Goal: Task Accomplishment & Management: Manage account settings

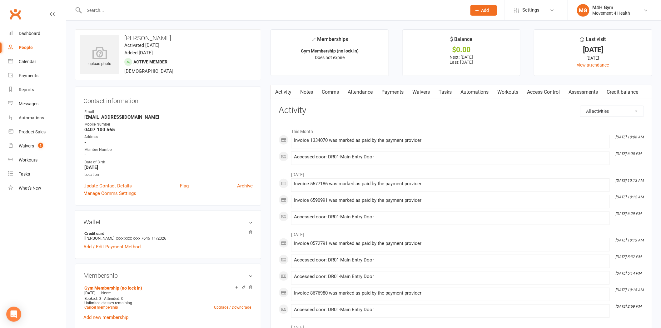
click at [96, 7] on input "text" at bounding box center [273, 10] width 380 height 9
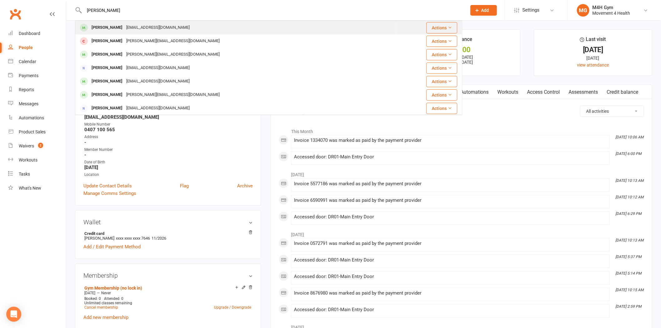
type input "[PERSON_NAME]"
click at [124, 26] on div "[EMAIL_ADDRESS][DOMAIN_NAME]" at bounding box center [157, 27] width 67 height 9
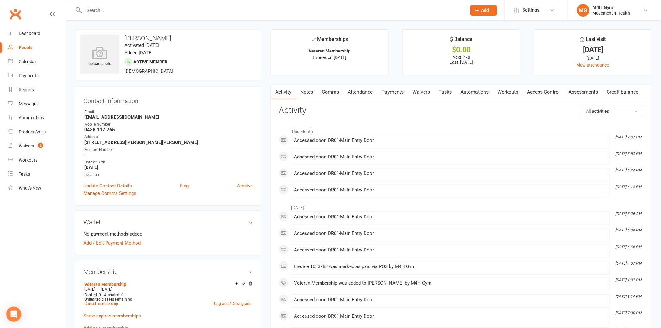
click at [550, 96] on link "Access Control" at bounding box center [544, 92] width 42 height 14
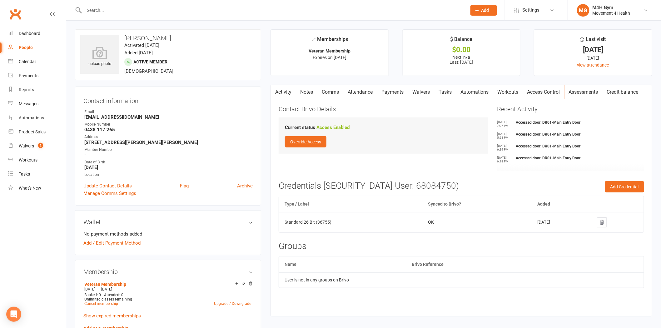
click at [96, 12] on input "text" at bounding box center [273, 10] width 380 height 9
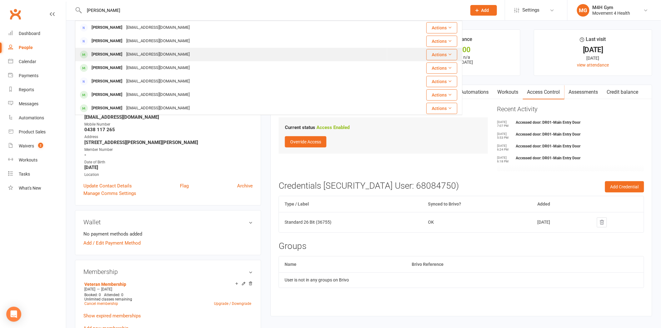
type input "[PERSON_NAME]"
click at [135, 55] on div "[EMAIL_ADDRESS][DOMAIN_NAME]" at bounding box center [157, 54] width 67 height 9
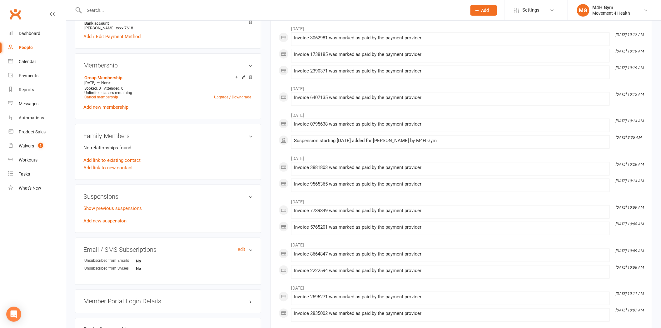
scroll to position [243, 0]
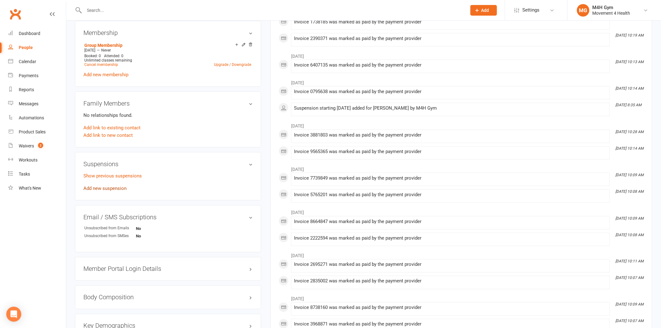
click at [108, 187] on link "Add new suspension" at bounding box center [104, 189] width 43 height 6
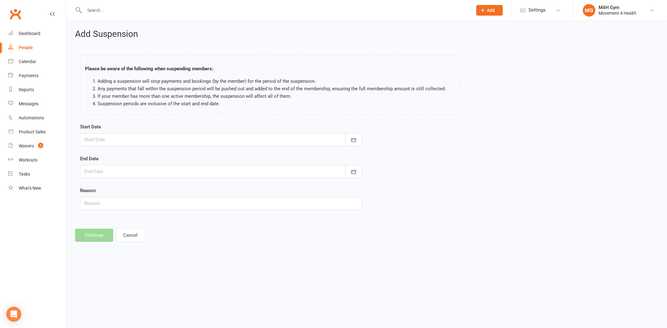
click at [205, 143] on div at bounding box center [221, 139] width 282 height 13
click at [121, 199] on button "13" at bounding box center [119, 203] width 13 height 11
type input "[DATE]"
click at [135, 174] on div at bounding box center [221, 171] width 282 height 13
click at [117, 253] on button "27" at bounding box center [119, 258] width 13 height 11
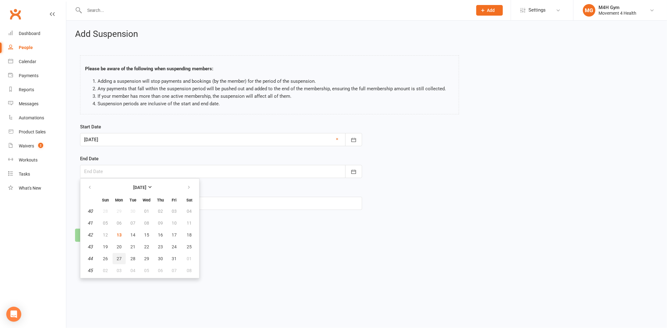
type input "[DATE]"
click at [141, 203] on input "text" at bounding box center [221, 203] width 282 height 13
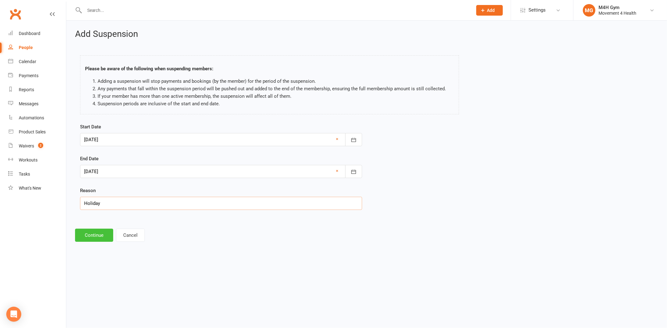
type input "Holiday"
click at [93, 233] on button "Continue" at bounding box center [94, 235] width 38 height 13
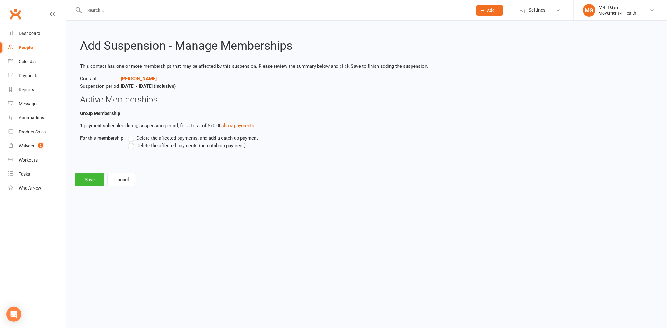
click at [160, 143] on span "Delete the affected payments (no catch-up payment)" at bounding box center [190, 145] width 109 height 7
click at [132, 142] on input "Delete the affected payments (no catch-up payment)" at bounding box center [130, 142] width 4 height 0
drag, startPoint x: 86, startPoint y: 189, endPoint x: 89, endPoint y: 185, distance: 4.7
click at [87, 188] on div "Add Suspension - Manage Memberships This contact has one or more memberships th…" at bounding box center [366, 108] width 600 height 174
click at [93, 181] on button "Save" at bounding box center [89, 179] width 29 height 13
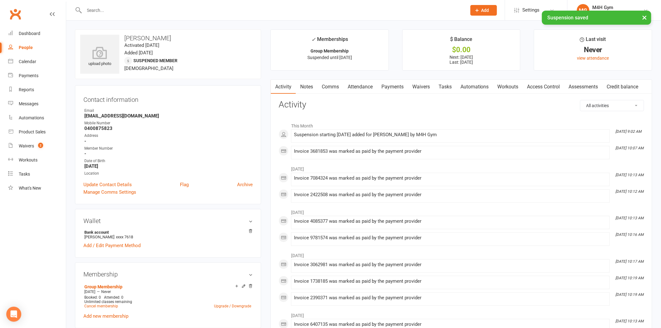
click at [104, 11] on div "× Suspension saved" at bounding box center [326, 11] width 653 height 0
click at [104, 10] on input "text" at bounding box center [273, 10] width 380 height 9
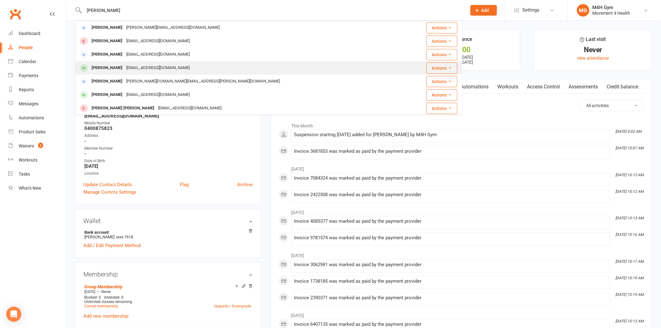
type input "[PERSON_NAME]"
click at [133, 64] on div "[EMAIL_ADDRESS][DOMAIN_NAME]" at bounding box center [157, 67] width 67 height 9
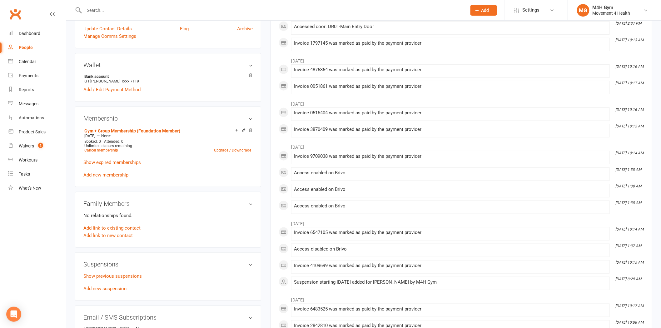
scroll to position [208, 0]
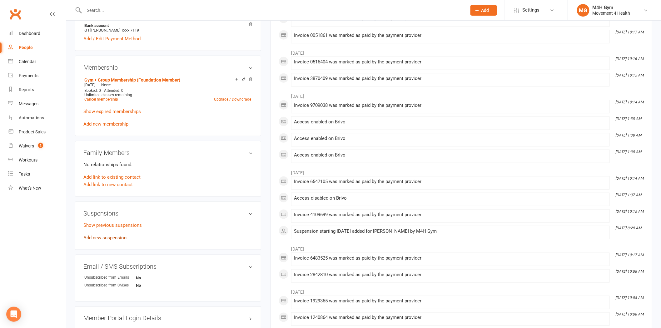
click at [107, 238] on link "Add new suspension" at bounding box center [104, 238] width 43 height 6
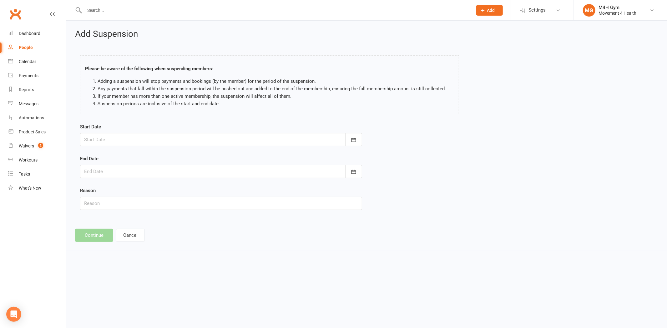
click at [120, 141] on div at bounding box center [221, 139] width 282 height 13
click at [117, 203] on span "13" at bounding box center [119, 203] width 5 height 5
type input "[DATE]"
click at [117, 167] on div at bounding box center [221, 171] width 282 height 13
click at [116, 253] on button "27" at bounding box center [119, 258] width 13 height 11
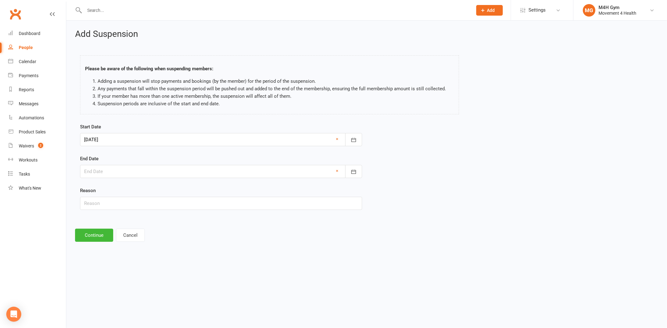
type input "[DATE]"
click at [117, 202] on input "text" at bounding box center [221, 203] width 282 height 13
type input "Holiday"
click at [103, 237] on button "Continue" at bounding box center [94, 235] width 38 height 13
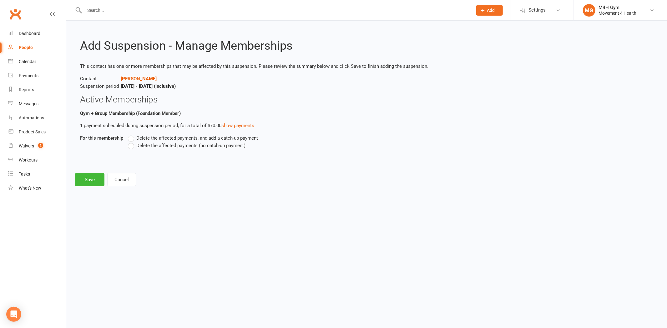
click at [163, 146] on span "Delete the affected payments (no catch-up payment)" at bounding box center [190, 145] width 109 height 7
click at [132, 142] on input "Delete the affected payments (no catch-up payment)" at bounding box center [130, 142] width 4 height 0
click at [90, 179] on button "Save" at bounding box center [89, 179] width 29 height 13
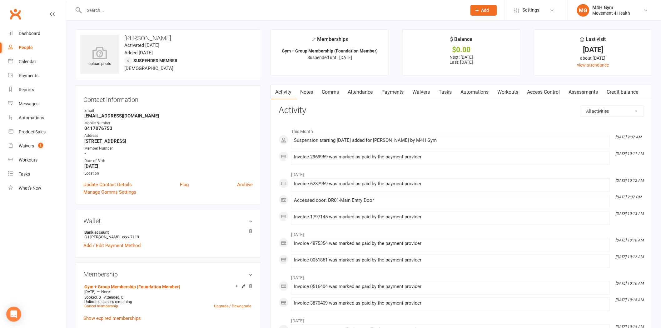
drag, startPoint x: 167, startPoint y: 38, endPoint x: 124, endPoint y: 41, distance: 42.9
click at [124, 41] on h3 "[PERSON_NAME]" at bounding box center [168, 38] width 176 height 7
copy h3 "[PERSON_NAME]"
click at [99, 13] on input "text" at bounding box center [273, 10] width 380 height 9
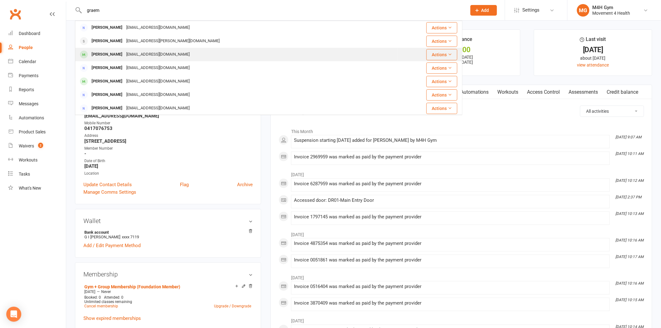
type input "graem"
click at [120, 57] on div "[PERSON_NAME]" at bounding box center [107, 54] width 35 height 9
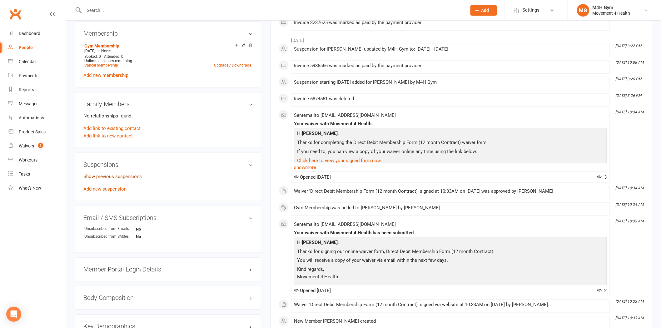
scroll to position [243, 0]
click at [123, 184] on div "Show previous suspensions Add new suspension" at bounding box center [167, 182] width 169 height 20
click at [121, 187] on link "Add new suspension" at bounding box center [104, 189] width 43 height 6
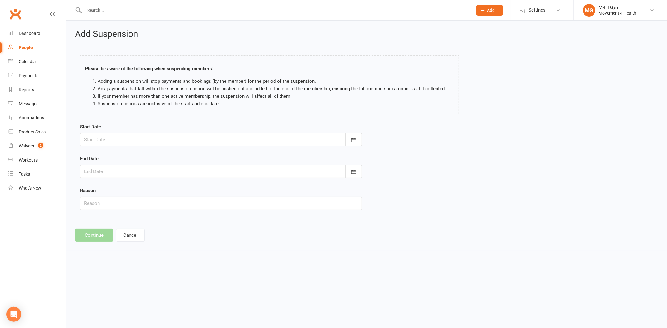
click at [129, 139] on div at bounding box center [221, 139] width 282 height 13
click at [115, 198] on button "13" at bounding box center [119, 203] width 13 height 11
type input "[DATE]"
click at [144, 170] on div at bounding box center [221, 171] width 282 height 13
click at [185, 184] on button "button" at bounding box center [189, 187] width 13 height 11
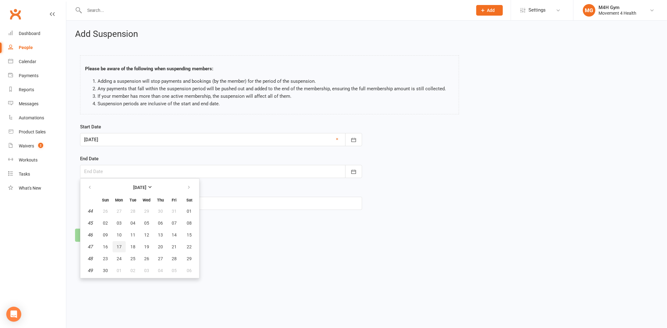
click at [122, 247] on button "17" at bounding box center [119, 246] width 13 height 11
type input "[DATE]"
click at [128, 206] on input "text" at bounding box center [221, 203] width 282 height 13
click at [116, 200] on input "Cardiac Specilist Review" at bounding box center [221, 203] width 282 height 13
type input "Cardiac Specialist Review"
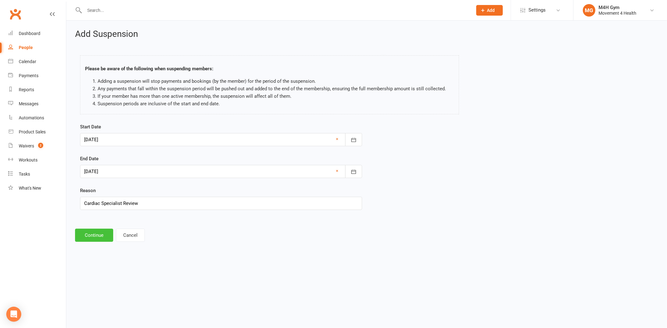
click at [100, 235] on button "Continue" at bounding box center [94, 235] width 38 height 13
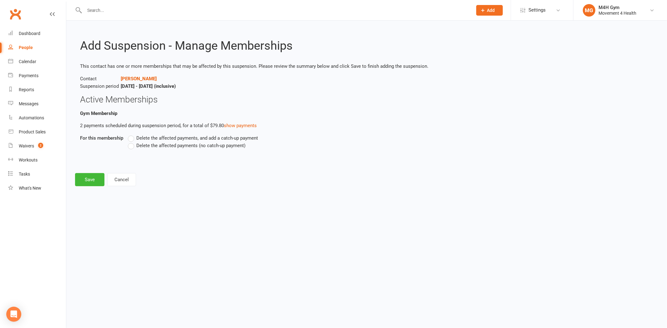
click at [140, 145] on span "Delete the affected payments (no catch-up payment)" at bounding box center [190, 145] width 109 height 7
click at [132, 142] on input "Delete the affected payments (no catch-up payment)" at bounding box center [130, 142] width 4 height 0
click at [99, 179] on button "Save" at bounding box center [89, 179] width 29 height 13
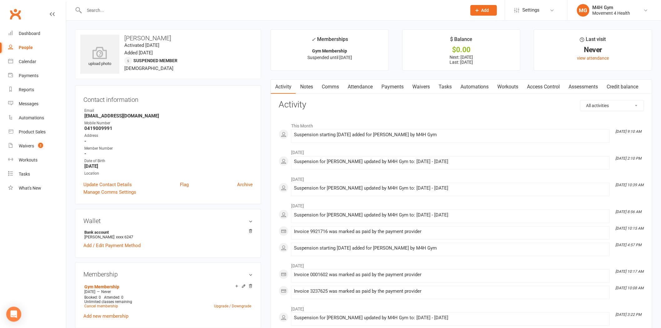
click at [171, 32] on div "upload photo [PERSON_NAME] Activated [DATE] Added [DATE] Suspended member [DEMO…" at bounding box center [168, 54] width 186 height 50
drag, startPoint x: 173, startPoint y: 36, endPoint x: 126, endPoint y: 40, distance: 47.0
click at [126, 40] on h3 "[PERSON_NAME]" at bounding box center [168, 38] width 176 height 7
copy h3 "[PERSON_NAME]"
click at [119, 7] on input "text" at bounding box center [273, 10] width 380 height 9
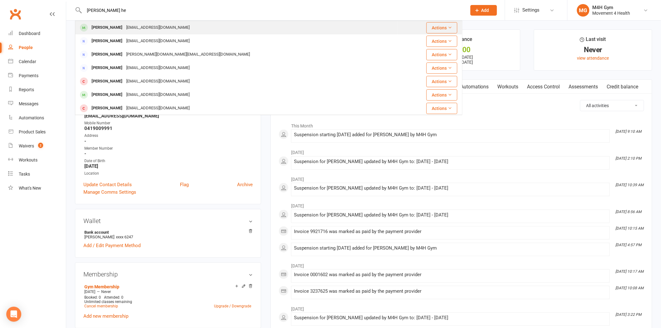
type input "[PERSON_NAME] he"
click at [113, 26] on div "[PERSON_NAME]" at bounding box center [107, 27] width 35 height 9
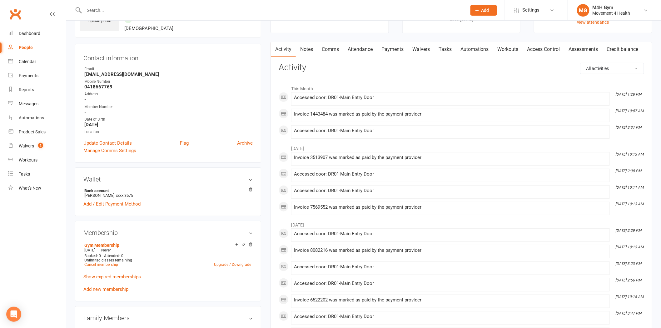
scroll to position [139, 0]
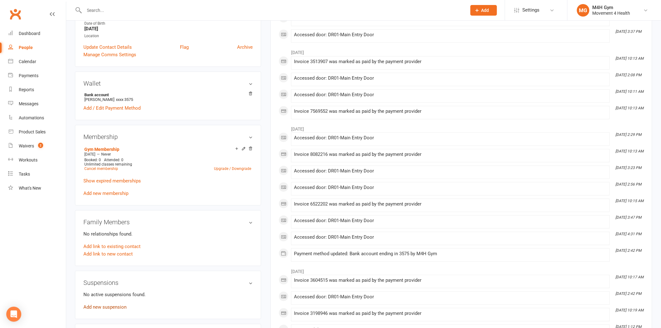
click at [103, 308] on link "Add new suspension" at bounding box center [104, 307] width 43 height 6
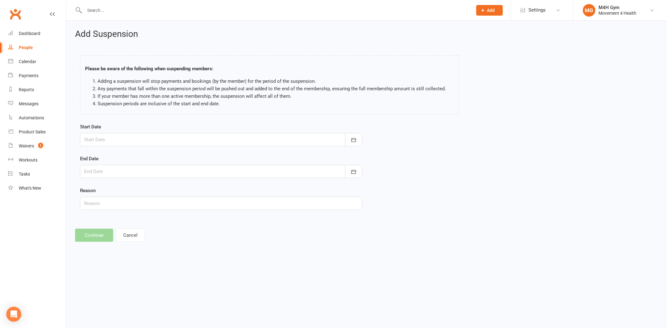
click at [133, 144] on div at bounding box center [221, 139] width 282 height 13
click at [128, 211] on button "21" at bounding box center [132, 214] width 13 height 11
type input "[DATE]"
click at [133, 173] on div at bounding box center [221, 171] width 282 height 13
click at [119, 268] on span "03" at bounding box center [119, 270] width 5 height 5
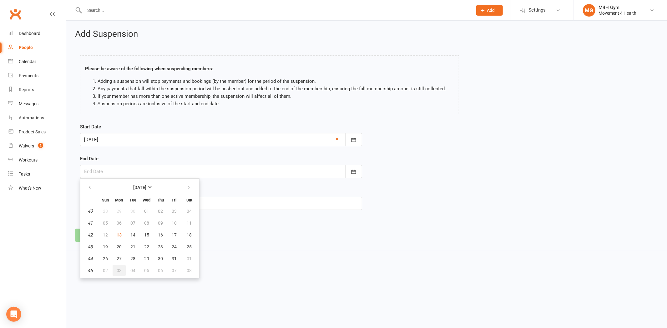
type input "[DATE]"
click at [136, 202] on input "text" at bounding box center [221, 203] width 282 height 13
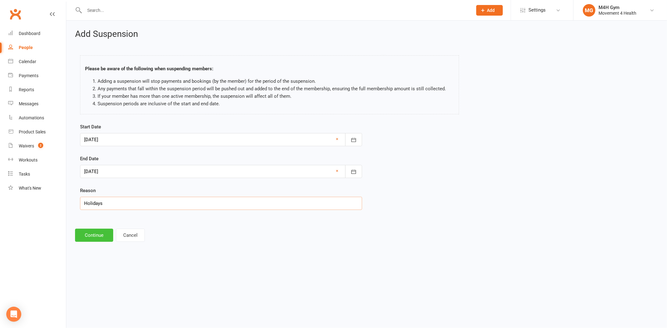
type input "Holidays"
click at [98, 235] on button "Continue" at bounding box center [94, 235] width 38 height 13
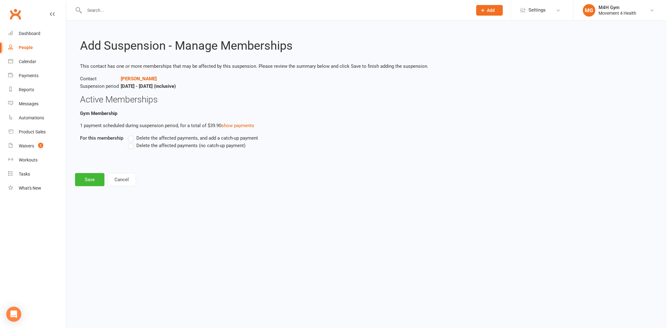
click at [149, 144] on span "Delete the affected payments (no catch-up payment)" at bounding box center [190, 145] width 109 height 7
click at [132, 142] on input "Delete the affected payments (no catch-up payment)" at bounding box center [130, 142] width 4 height 0
click at [93, 180] on button "Save" at bounding box center [89, 179] width 29 height 13
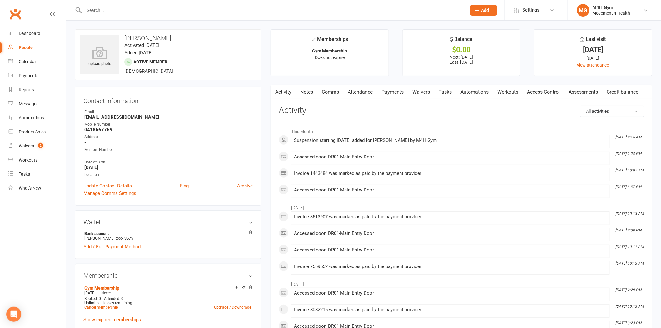
drag, startPoint x: 123, startPoint y: 38, endPoint x: 173, endPoint y: 31, distance: 50.2
click at [173, 31] on div "upload photo [PERSON_NAME] Activated [DATE] Added [DATE] Active member [DEMOGRA…" at bounding box center [168, 54] width 186 height 51
copy h3 "[PERSON_NAME]"
click at [87, 3] on div at bounding box center [269, 10] width 388 height 20
click at [91, 7] on input "text" at bounding box center [273, 10] width 380 height 9
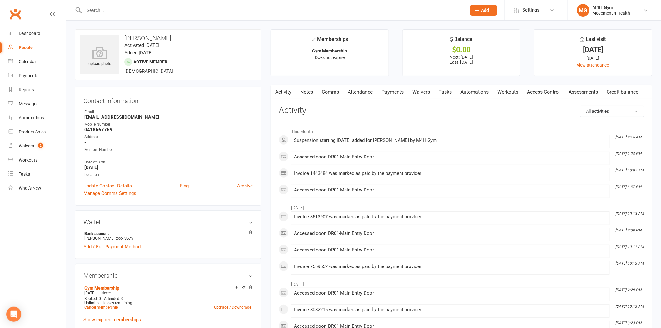
paste input "[PERSON_NAME]"
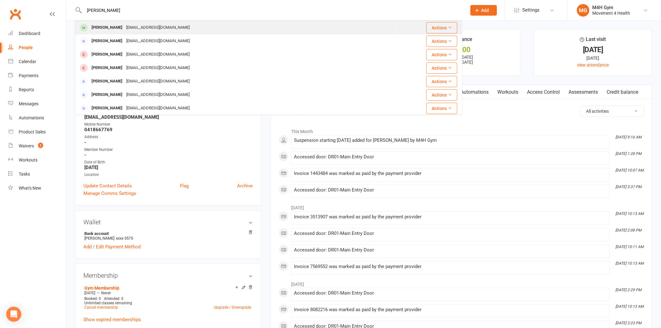
type input "[PERSON_NAME]"
click at [113, 32] on div "[PERSON_NAME]" at bounding box center [107, 27] width 35 height 9
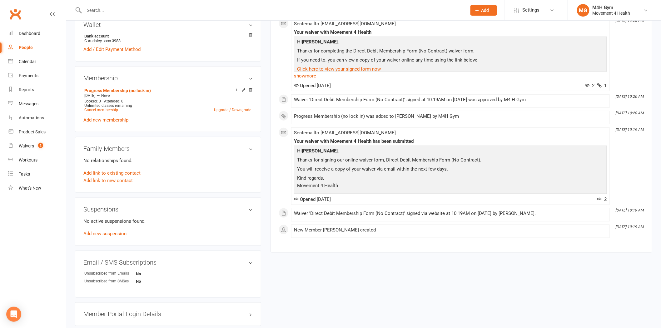
scroll to position [208, 0]
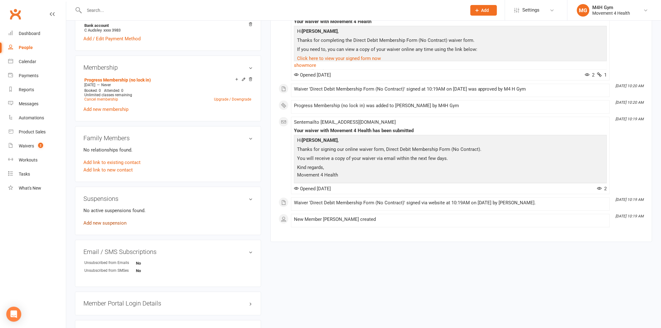
click at [121, 222] on link "Add new suspension" at bounding box center [104, 223] width 43 height 6
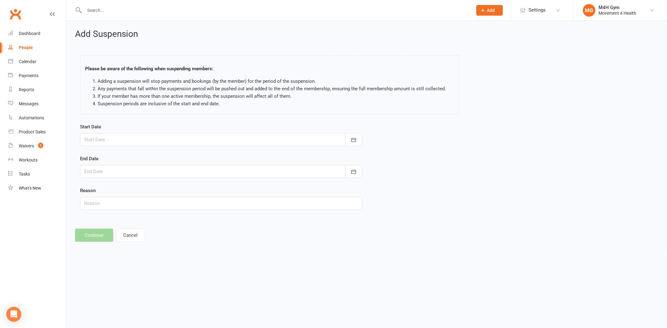
click at [117, 138] on div at bounding box center [221, 139] width 282 height 13
click at [118, 198] on button "13" at bounding box center [119, 203] width 13 height 11
type input "[DATE]"
click at [151, 171] on div at bounding box center [221, 171] width 282 height 13
click at [187, 189] on icon "button" at bounding box center [189, 187] width 4 height 5
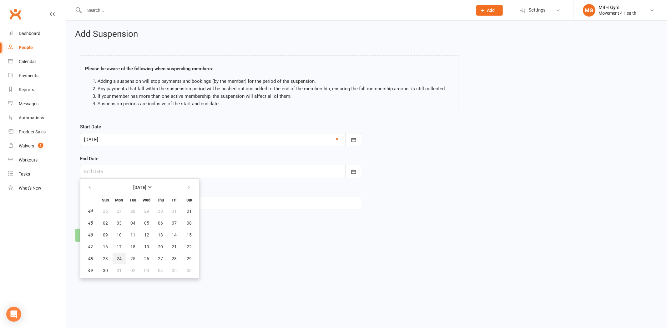
click at [119, 258] on span "24" at bounding box center [119, 258] width 5 height 5
type input "[DATE]"
click at [122, 166] on div at bounding box center [221, 171] width 282 height 13
click at [93, 188] on button "button" at bounding box center [89, 187] width 13 height 11
click at [187, 186] on icon "button" at bounding box center [189, 187] width 4 height 5
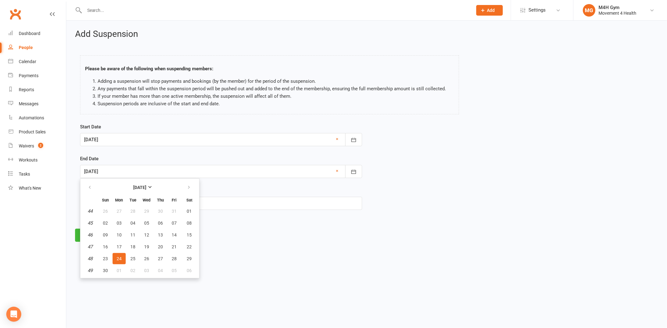
click at [118, 256] on span "24" at bounding box center [119, 258] width 5 height 5
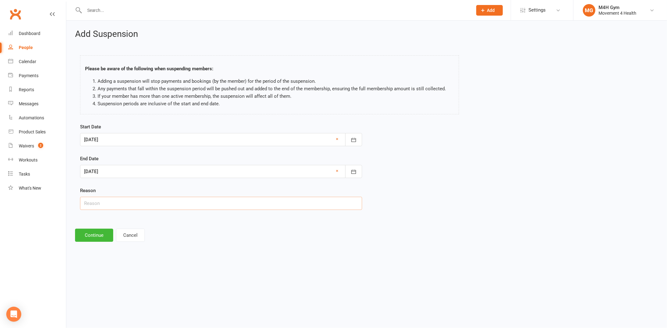
click at [127, 205] on input "text" at bounding box center [221, 203] width 282 height 13
click at [121, 204] on input "back injury and seeeing specilaists" at bounding box center [221, 203] width 282 height 13
click at [138, 204] on input "back injury and seeing specilaists" at bounding box center [221, 203] width 282 height 13
click at [165, 202] on input "back injury and seeing specialists" at bounding box center [221, 203] width 282 height 13
type input "back injury and seeing specialists about it"
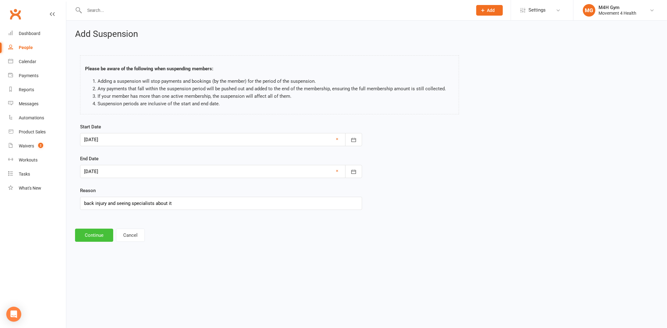
click at [103, 235] on button "Continue" at bounding box center [94, 235] width 38 height 13
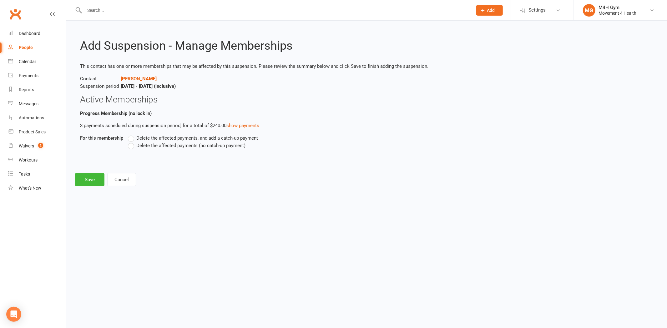
click at [155, 148] on span "Delete the affected payments (no catch-up payment)" at bounding box center [190, 145] width 109 height 7
click at [132, 142] on input "Delete the affected payments (no catch-up payment)" at bounding box center [130, 142] width 4 height 0
click at [99, 178] on button "Save" at bounding box center [89, 179] width 29 height 13
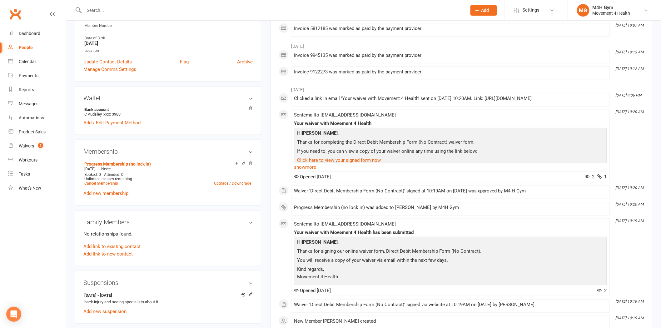
scroll to position [139, 0]
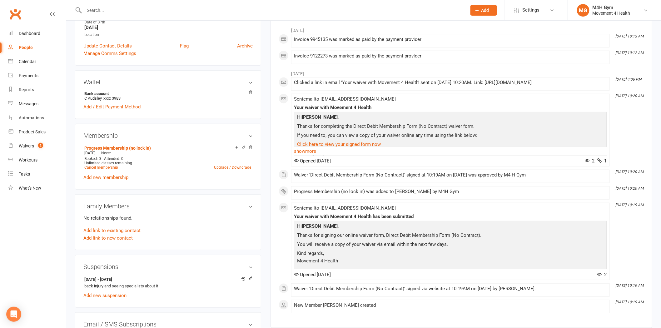
click at [91, 8] on input "text" at bounding box center [273, 10] width 380 height 9
paste input "[PERSON_NAME]"
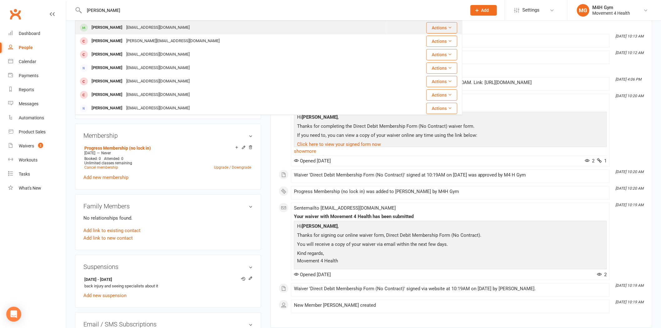
type input "[PERSON_NAME]"
click at [151, 30] on div "[EMAIL_ADDRESS][DOMAIN_NAME]" at bounding box center [157, 27] width 67 height 9
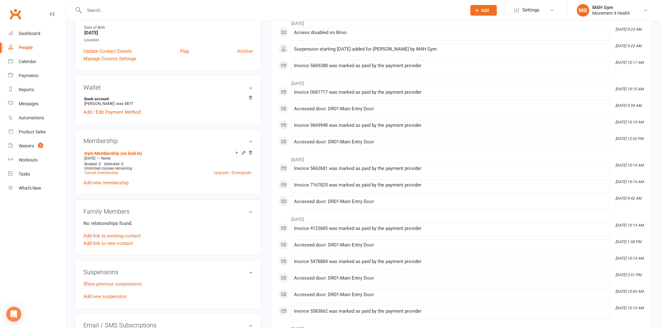
scroll to position [243, 0]
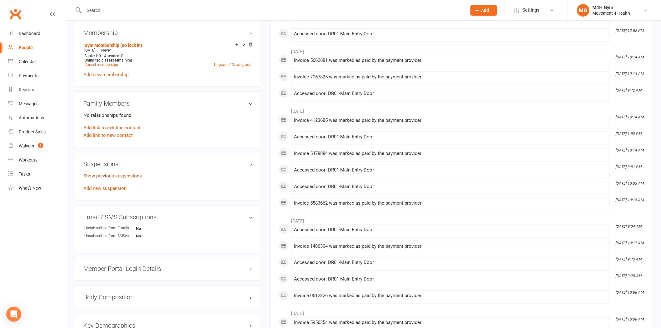
click at [128, 175] on link "Show previous suspensions" at bounding box center [112, 176] width 58 height 6
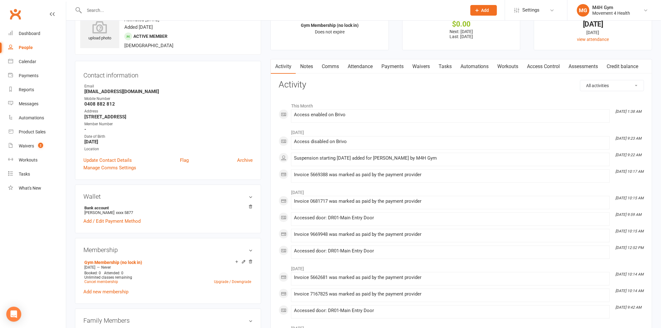
scroll to position [0, 0]
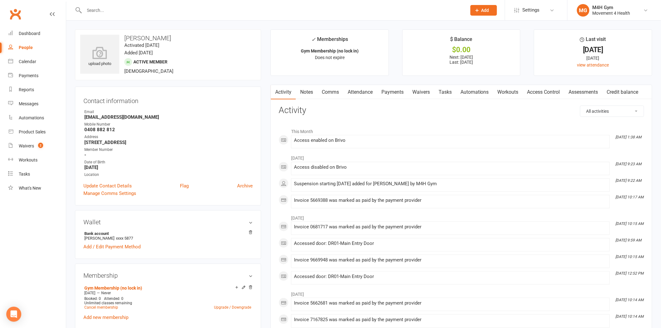
click at [390, 91] on link "Payments" at bounding box center [392, 92] width 31 height 14
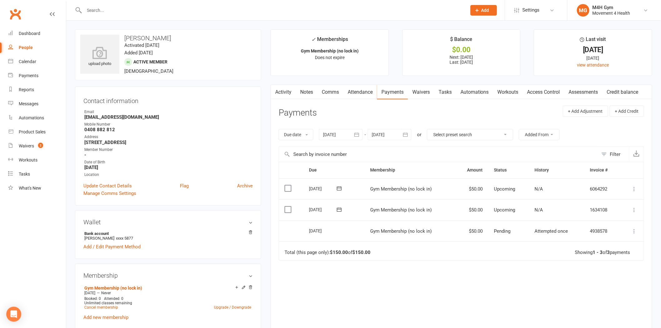
click at [543, 94] on link "Access Control" at bounding box center [544, 92] width 42 height 14
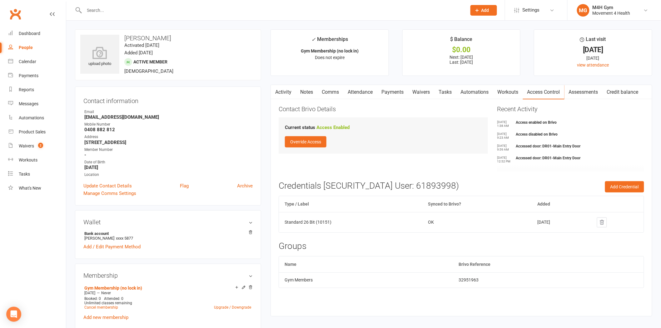
click at [276, 87] on button "button" at bounding box center [275, 92] width 8 height 14
click at [284, 94] on link "Activity" at bounding box center [283, 92] width 25 height 14
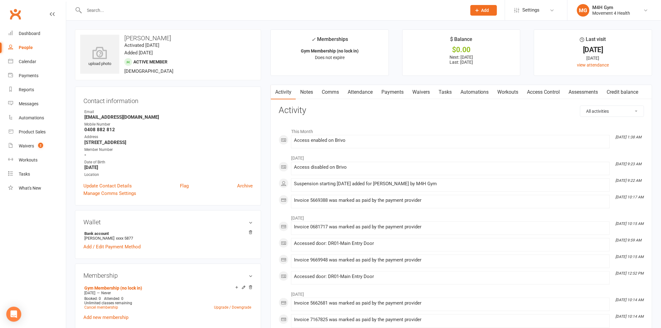
click at [398, 92] on link "Payments" at bounding box center [392, 92] width 31 height 14
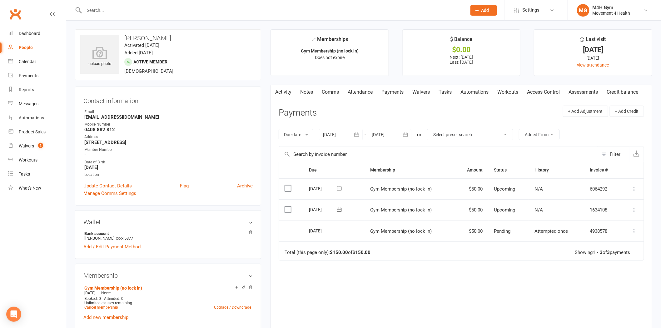
click at [346, 135] on div at bounding box center [341, 134] width 44 height 11
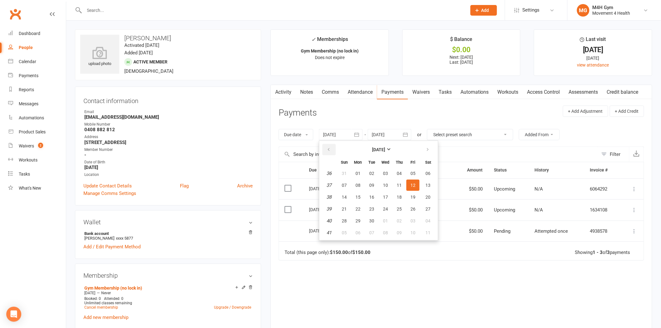
click at [333, 149] on button "button" at bounding box center [329, 149] width 13 height 11
click at [357, 180] on button "07" at bounding box center [358, 185] width 13 height 11
type input "[DATE]"
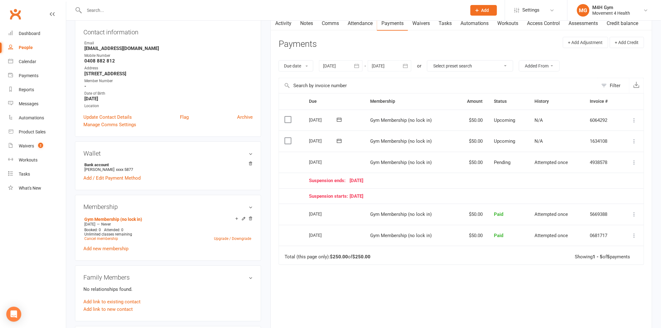
scroll to position [69, 0]
drag, startPoint x: 391, startPoint y: 181, endPoint x: 309, endPoint y: 180, distance: 81.9
click at [309, 180] on div "Suspension ends: [DATE]" at bounding box center [462, 180] width 306 height 5
drag, startPoint x: 309, startPoint y: 163, endPoint x: 404, endPoint y: 160, distance: 94.8
click at [404, 160] on tr "Select this [DATE] [PERSON_NAME] Gym Membership (no lock in) $50.00 Pending Att…" at bounding box center [461, 161] width 365 height 21
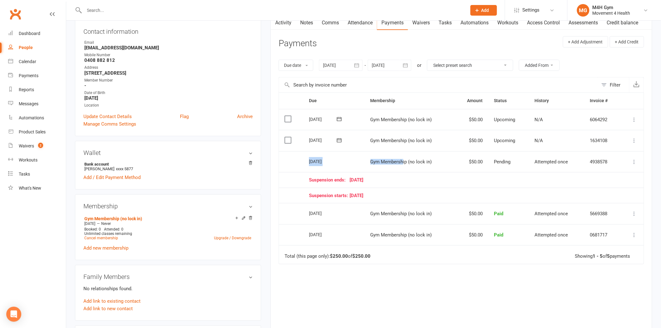
click at [350, 156] on td "[DATE]" at bounding box center [334, 161] width 61 height 21
drag, startPoint x: 303, startPoint y: 141, endPoint x: 614, endPoint y: 139, distance: 311.6
click at [614, 139] on tr "Select this [DATE] [PERSON_NAME] Gym Membership (no lock in) $50.00 Upcoming N/…" at bounding box center [461, 140] width 365 height 21
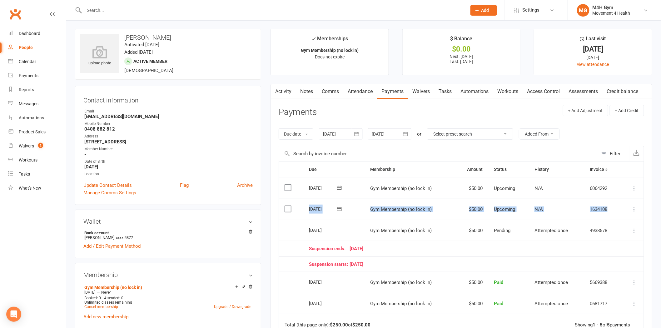
scroll to position [0, 0]
click at [41, 149] on link "Waivers 2" at bounding box center [37, 146] width 58 height 14
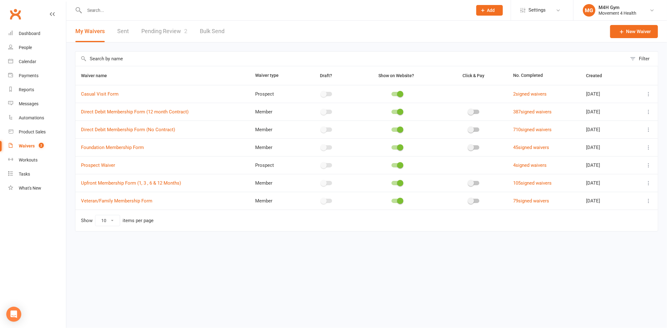
click at [649, 131] on icon at bounding box center [648, 130] width 6 height 6
click at [626, 163] on link "Copy external link to clipboard" at bounding box center [614, 167] width 73 height 13
click at [153, 31] on link "Pending Review 2" at bounding box center [164, 32] width 46 height 22
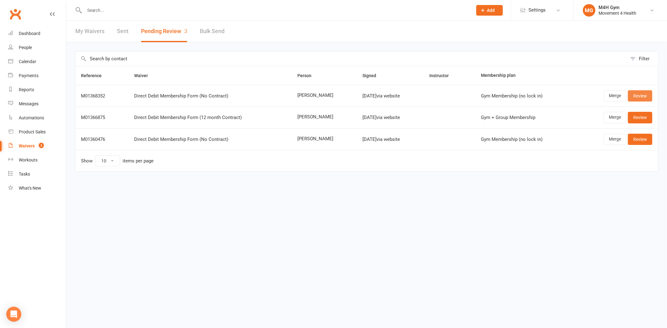
click at [633, 98] on link "Review" at bounding box center [640, 95] width 24 height 11
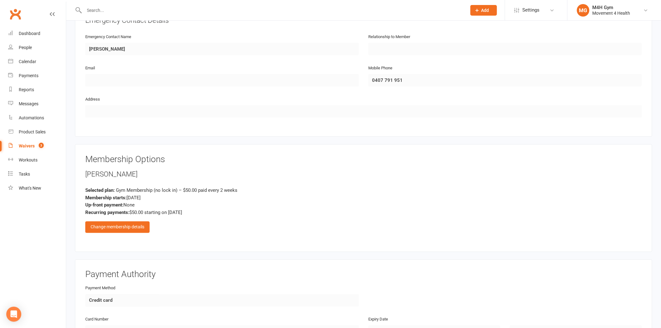
scroll to position [382, 0]
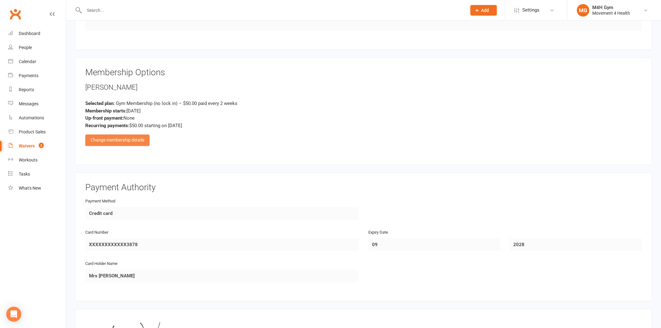
click at [135, 136] on div "Change membership details" at bounding box center [117, 140] width 64 height 11
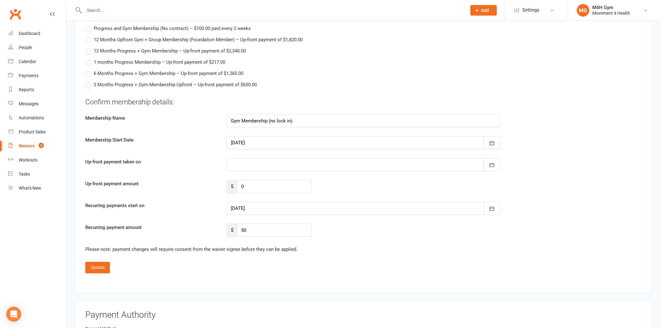
scroll to position [660, 0]
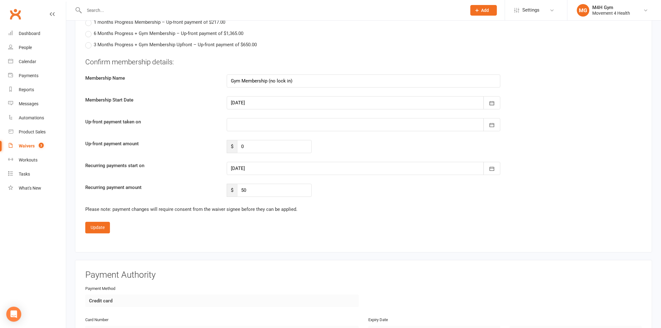
click at [262, 104] on div at bounding box center [364, 102] width 274 height 13
click at [270, 163] on button "13" at bounding box center [265, 166] width 13 height 11
click at [270, 164] on div at bounding box center [364, 168] width 274 height 13
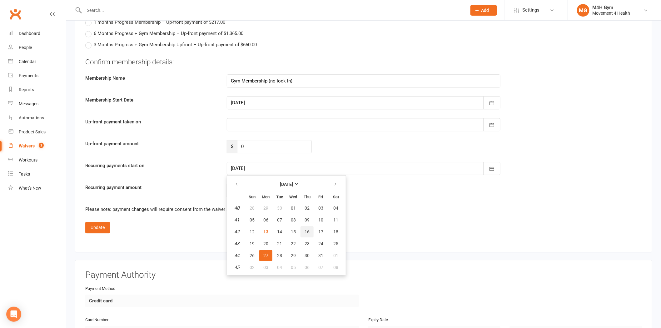
click at [305, 229] on span "16" at bounding box center [307, 231] width 5 height 5
type input "[DATE]"
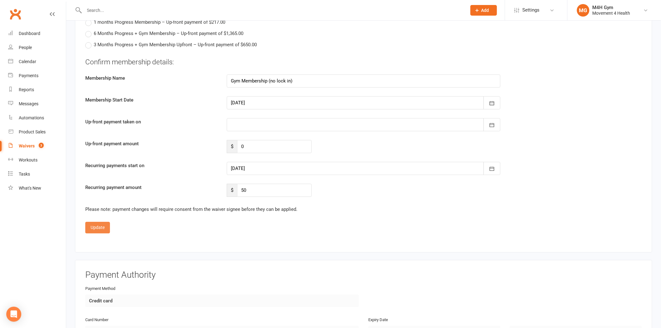
click at [93, 223] on button "Update" at bounding box center [97, 227] width 25 height 11
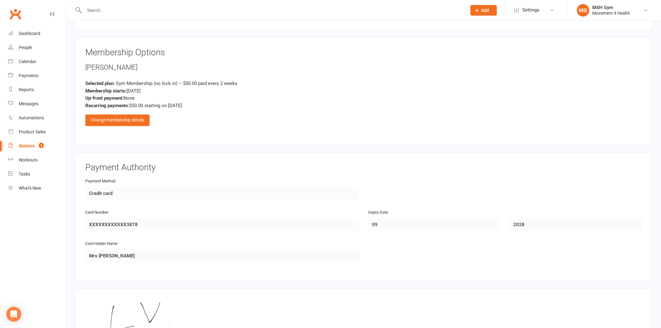
scroll to position [479, 0]
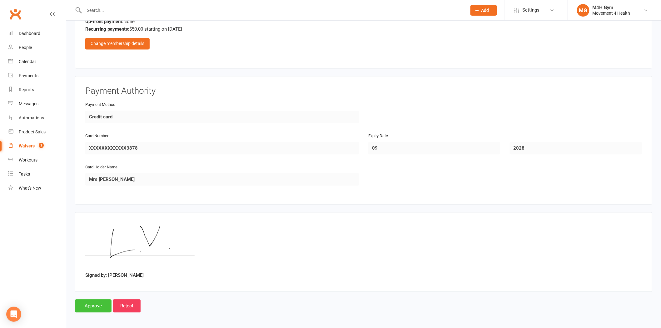
click at [95, 304] on input "Approve" at bounding box center [93, 306] width 37 height 13
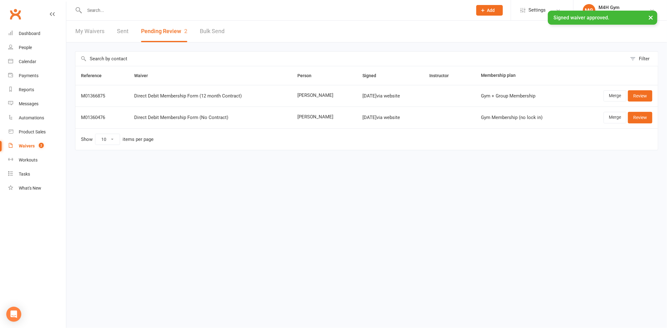
click at [219, 8] on input "text" at bounding box center [275, 10] width 385 height 9
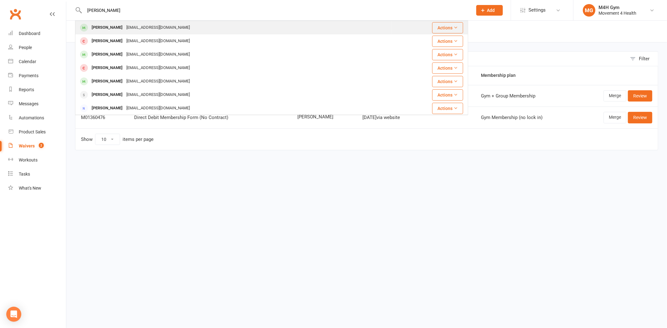
type input "[PERSON_NAME]"
click at [132, 31] on div "[EMAIL_ADDRESS][DOMAIN_NAME]" at bounding box center [157, 27] width 67 height 9
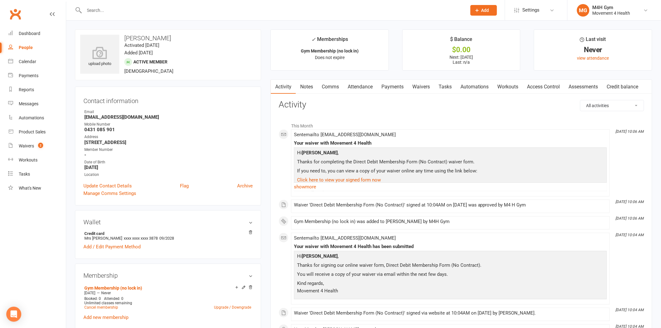
click at [549, 85] on link "Access Control" at bounding box center [544, 87] width 42 height 14
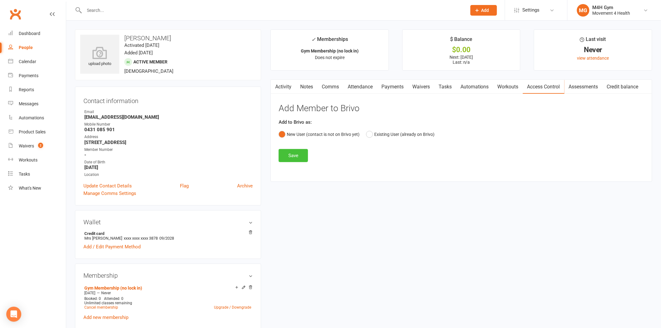
click at [292, 153] on button "Save" at bounding box center [293, 155] width 29 height 13
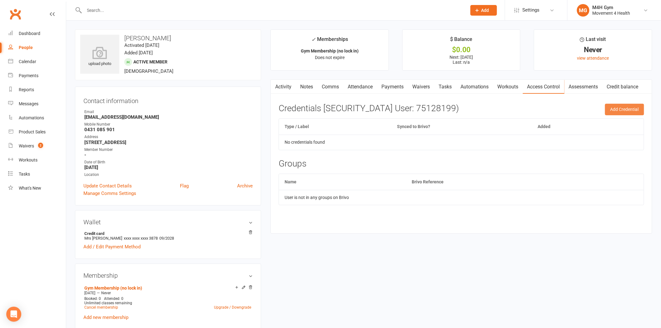
click at [640, 110] on button "Add Credential" at bounding box center [624, 109] width 39 height 11
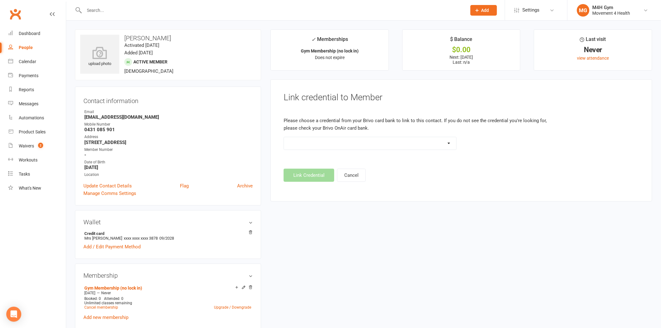
click at [337, 142] on select "Standard 26 Bit (03461) Standard 26 Bit (101) Standard 26 Bit (10101) Standard …" at bounding box center [370, 143] width 173 height 13
select select "642"
click at [284, 137] on select "Standard 26 Bit (03461) Standard 26 Bit (101) Standard 26 Bit (10101) Standard …" at bounding box center [370, 143] width 173 height 13
click at [318, 176] on button "Link Credential" at bounding box center [309, 175] width 51 height 13
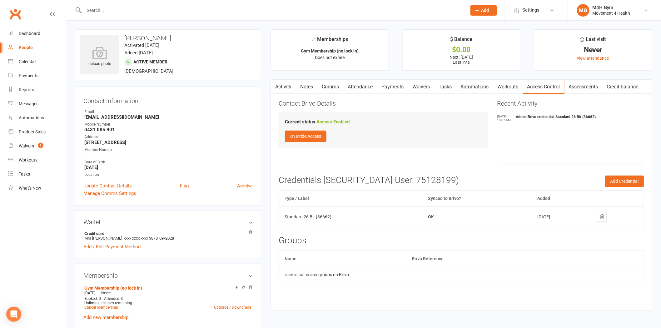
click at [284, 86] on link "Activity" at bounding box center [283, 87] width 25 height 14
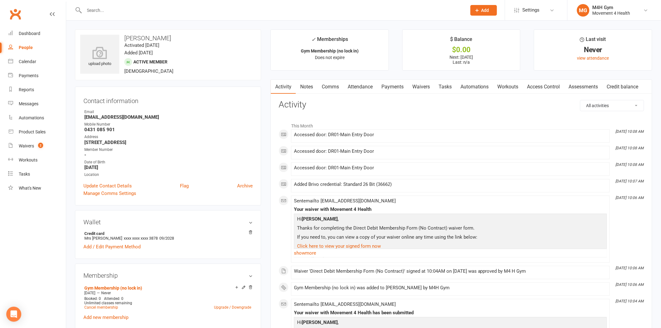
click at [96, 8] on input "text" at bounding box center [273, 10] width 380 height 9
paste input "[PERSON_NAME]"
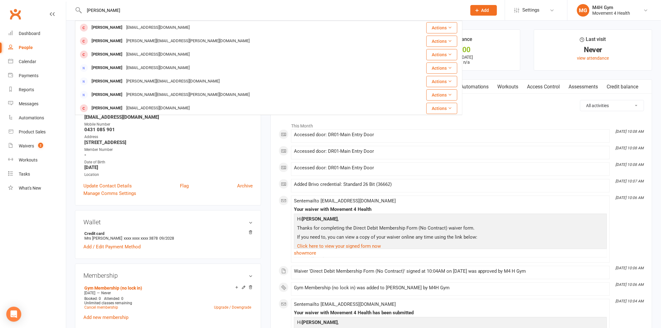
click at [102, 8] on input "[PERSON_NAME]" at bounding box center [273, 10] width 380 height 9
paste input "[PERSON_NAME]"
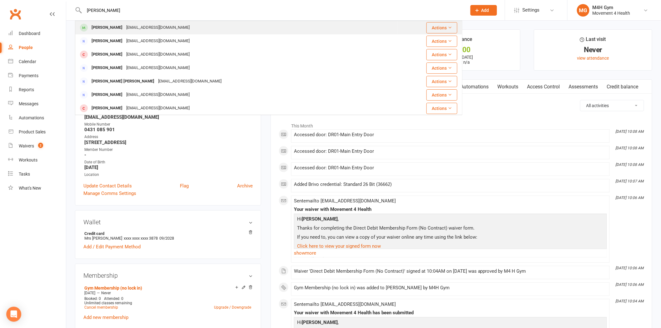
type input "[PERSON_NAME]"
click at [124, 27] on div "[EMAIL_ADDRESS][DOMAIN_NAME]" at bounding box center [157, 27] width 67 height 9
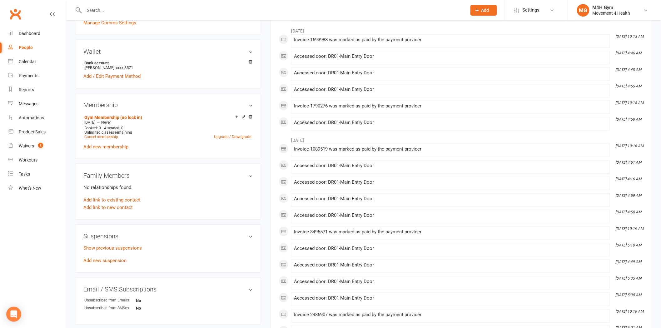
scroll to position [173, 0]
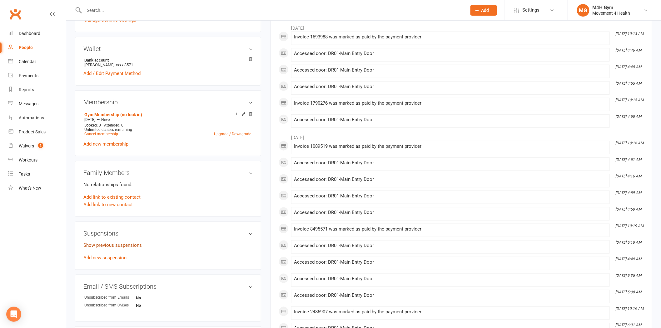
click at [123, 246] on link "Show previous suspensions" at bounding box center [112, 246] width 58 height 6
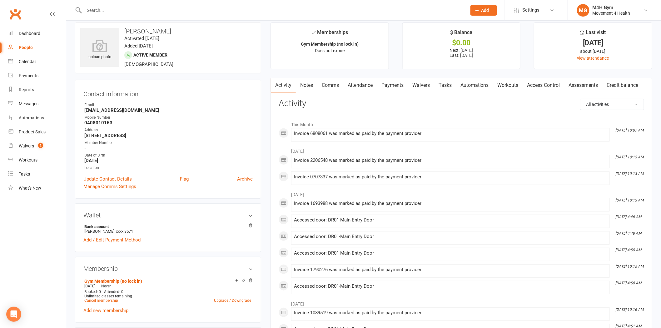
scroll to position [0, 0]
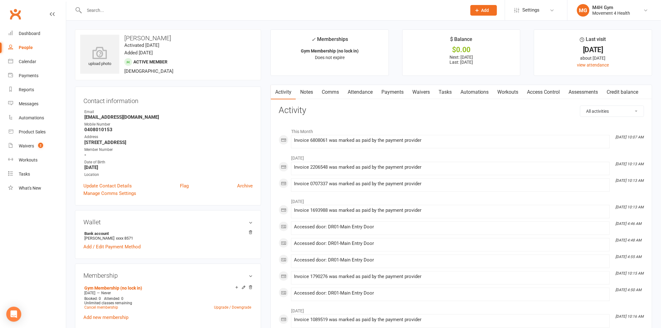
click at [107, 8] on input "text" at bounding box center [273, 10] width 380 height 9
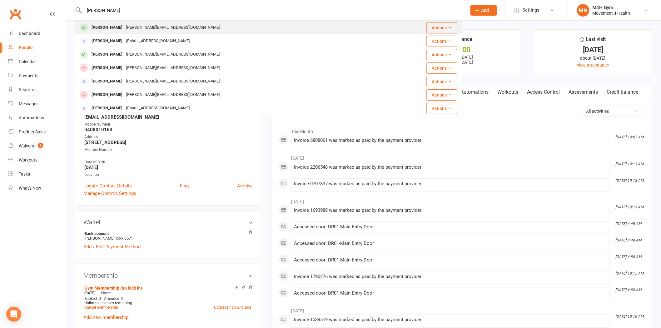
type input "[PERSON_NAME]"
click at [135, 29] on div "[PERSON_NAME][EMAIL_ADDRESS][DOMAIN_NAME]" at bounding box center [172, 27] width 97 height 9
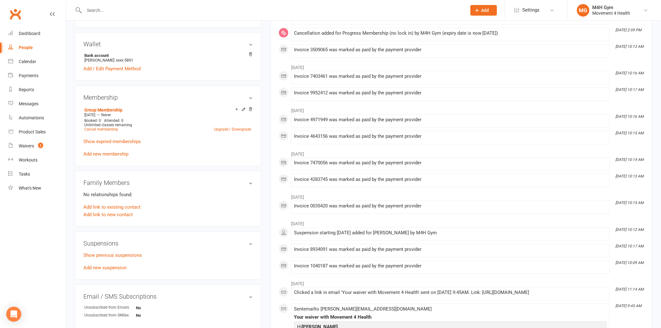
scroll to position [208, 0]
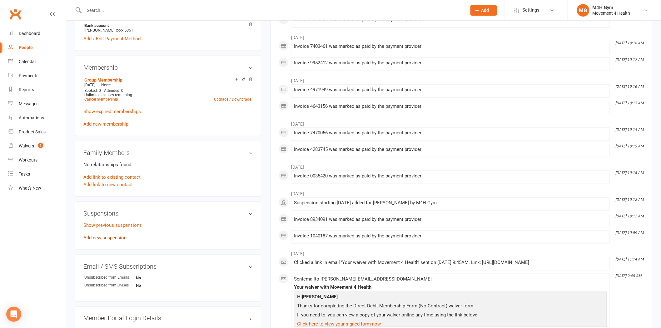
click at [96, 236] on link "Add new suspension" at bounding box center [104, 238] width 43 height 6
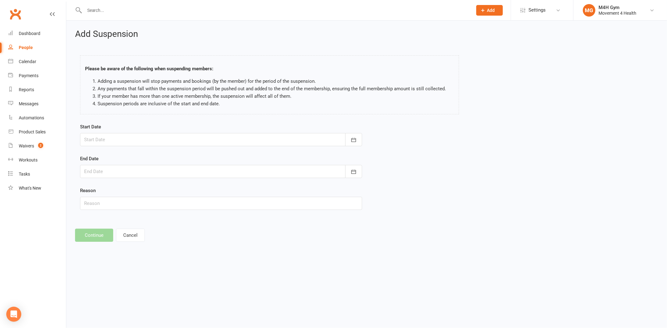
click at [168, 141] on div at bounding box center [221, 139] width 282 height 13
click at [172, 204] on span "17" at bounding box center [174, 203] width 5 height 5
type input "[DATE]"
click at [151, 173] on div at bounding box center [221, 171] width 282 height 13
click at [187, 187] on icon "button" at bounding box center [189, 187] width 4 height 5
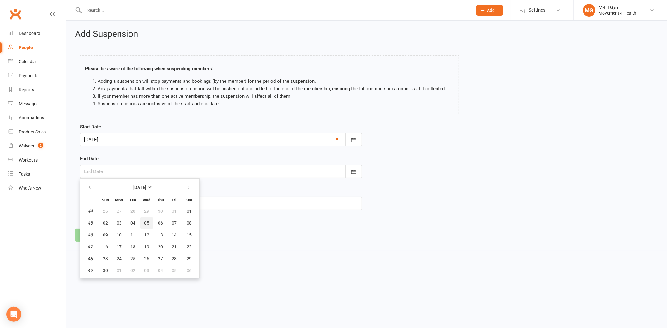
click at [140, 223] on button "05" at bounding box center [146, 223] width 13 height 11
type input "[DATE]"
click at [120, 205] on input "text" at bounding box center [221, 203] width 282 height 13
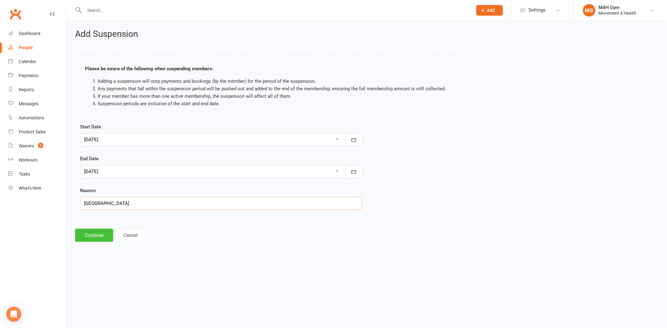
type input "[GEOGRAPHIC_DATA]"
click at [98, 239] on button "Continue" at bounding box center [94, 235] width 38 height 13
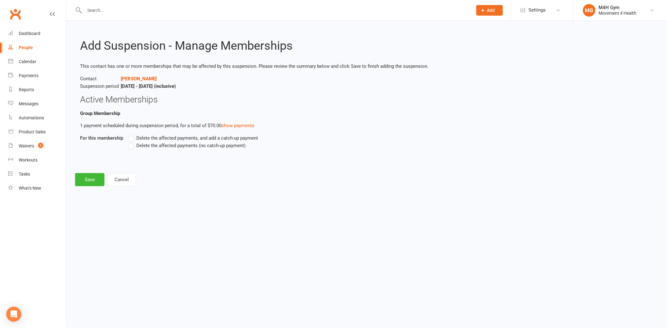
click at [152, 142] on span "Delete the affected payments (no catch-up payment)" at bounding box center [190, 145] width 109 height 7
click at [132, 142] on input "Delete the affected payments (no catch-up payment)" at bounding box center [130, 142] width 4 height 0
click at [91, 177] on button "Save" at bounding box center [89, 179] width 29 height 13
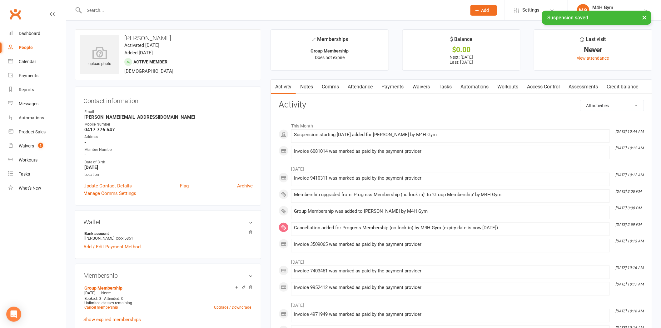
click at [145, 33] on div "upload photo [PERSON_NAME] Activated [DATE] Added [DATE] Active member [DEMOGRA…" at bounding box center [168, 54] width 186 height 51
click at [147, 35] on h3 "[PERSON_NAME]" at bounding box center [168, 38] width 176 height 7
click at [148, 35] on h3 "[PERSON_NAME]" at bounding box center [168, 38] width 176 height 7
copy h3 "[PERSON_NAME]"
click at [144, 11] on div "× Suspension saved" at bounding box center [326, 11] width 653 height 0
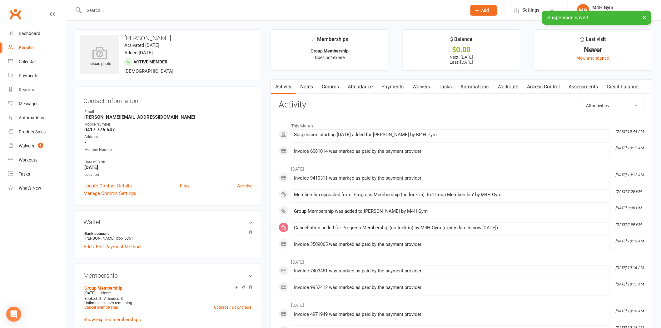
click at [137, 8] on input "text" at bounding box center [273, 10] width 380 height 9
paste input "[PERSON_NAME]"
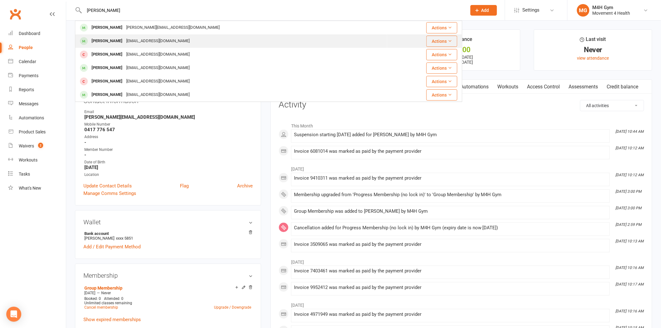
type input "[PERSON_NAME]"
click at [116, 37] on div "[PERSON_NAME]" at bounding box center [107, 41] width 35 height 9
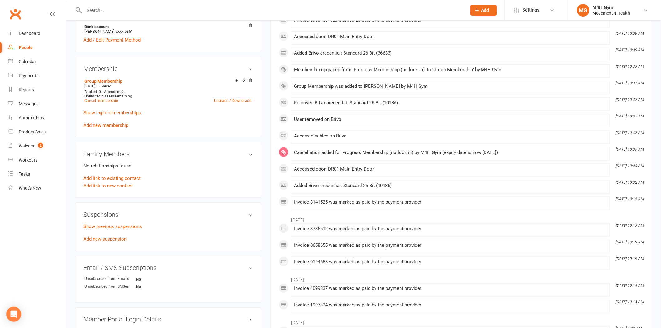
scroll to position [208, 0]
click at [115, 236] on link "Add new suspension" at bounding box center [104, 238] width 43 height 6
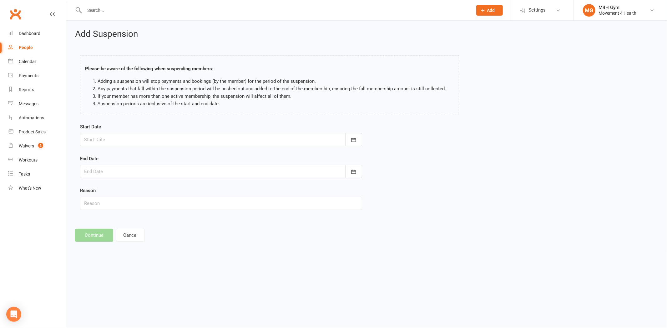
click at [138, 143] on div at bounding box center [221, 139] width 282 height 13
click at [174, 205] on button "17" at bounding box center [174, 203] width 13 height 11
type input "[DATE]"
click at [140, 178] on div at bounding box center [221, 171] width 282 height 13
click at [184, 190] on button "button" at bounding box center [189, 187] width 13 height 11
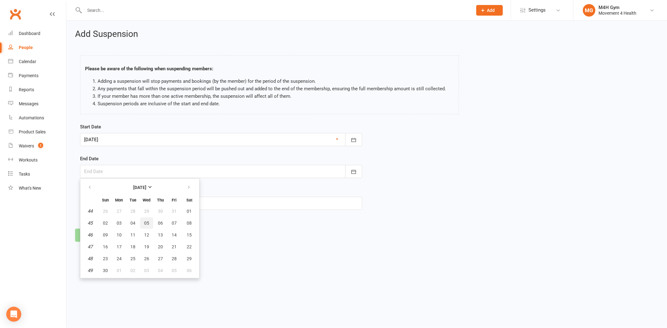
click at [146, 226] on button "05" at bounding box center [146, 223] width 13 height 11
type input "[DATE]"
click at [152, 204] on input "text" at bounding box center [221, 203] width 282 height 13
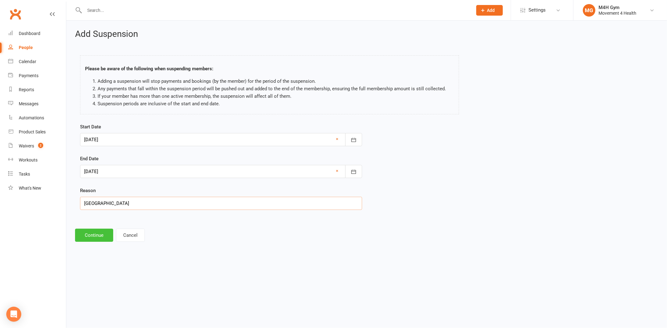
type input "[GEOGRAPHIC_DATA]"
click at [104, 235] on button "Continue" at bounding box center [94, 235] width 38 height 13
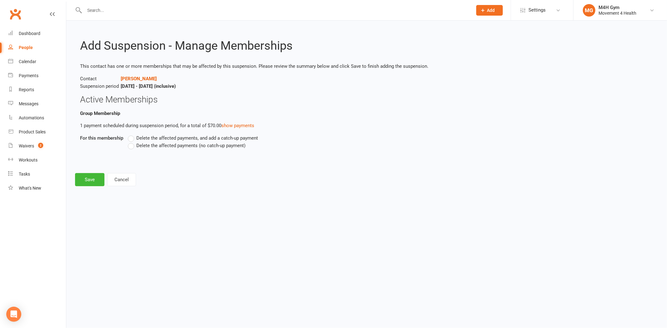
click at [154, 147] on span "Delete the affected payments (no catch-up payment)" at bounding box center [190, 145] width 109 height 7
click at [132, 142] on input "Delete the affected payments (no catch-up payment)" at bounding box center [130, 142] width 4 height 0
click at [88, 181] on button "Save" at bounding box center [89, 179] width 29 height 13
